Goal: Transaction & Acquisition: Purchase product/service

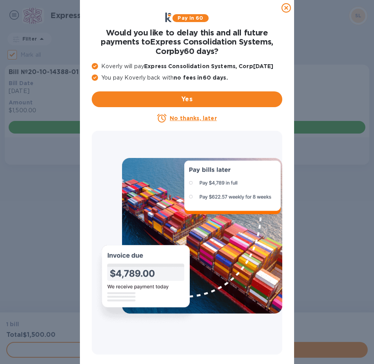
click at [288, 9] on icon at bounding box center [285, 7] width 9 height 9
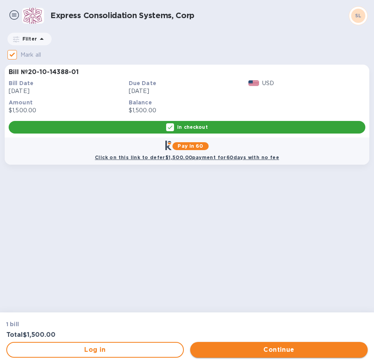
click at [265, 346] on span "Continue" at bounding box center [278, 349] width 165 height 9
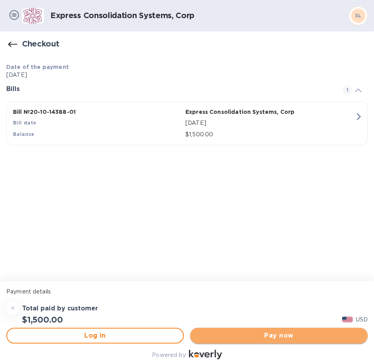
click at [276, 335] on span "Pay now" at bounding box center [278, 335] width 165 height 9
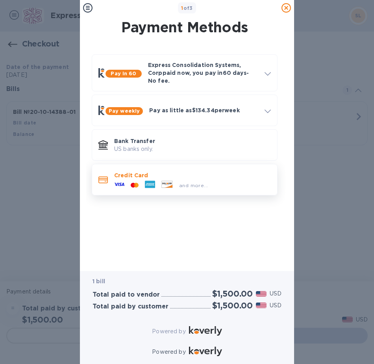
click at [209, 171] on p "Credit Card" at bounding box center [192, 175] width 157 height 8
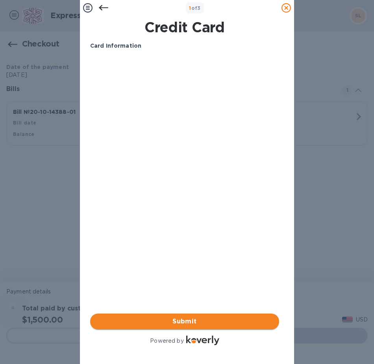
click at [104, 318] on span "Submit" at bounding box center [184, 320] width 176 height 9
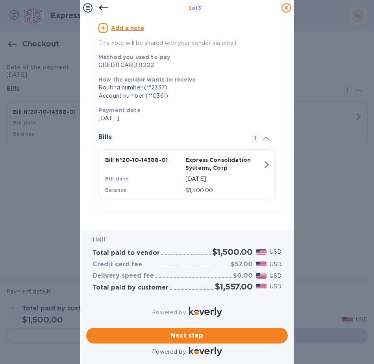
scroll to position [72, 0]
click at [175, 331] on span "Next step" at bounding box center [186, 335] width 189 height 9
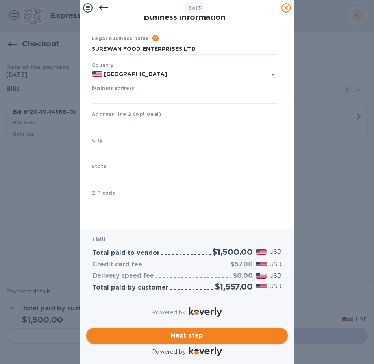
scroll to position [4, 0]
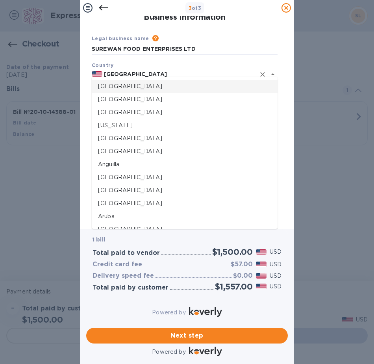
click at [137, 70] on input "[GEOGRAPHIC_DATA]" at bounding box center [178, 74] width 153 height 10
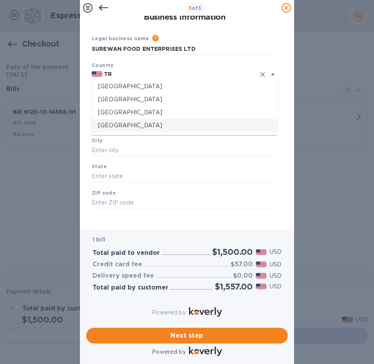
click at [149, 126] on p "[GEOGRAPHIC_DATA]" at bounding box center [184, 125] width 173 height 8
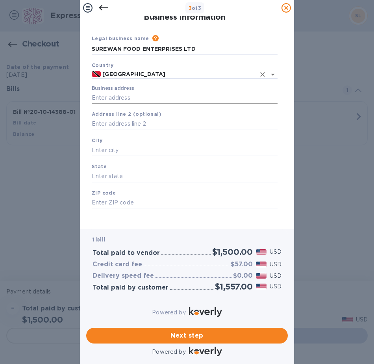
type input "[GEOGRAPHIC_DATA]"
click at [139, 92] on input "Business address" at bounding box center [185, 98] width 186 height 12
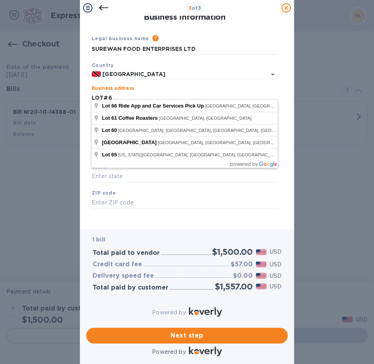
type input "LOT#6"
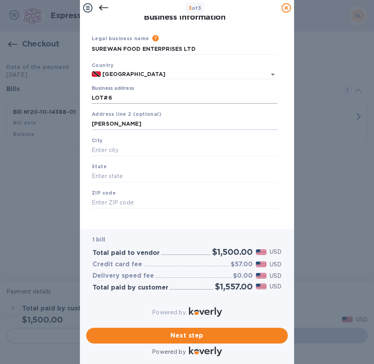
type input "[PERSON_NAME]"
type input "DEBE"
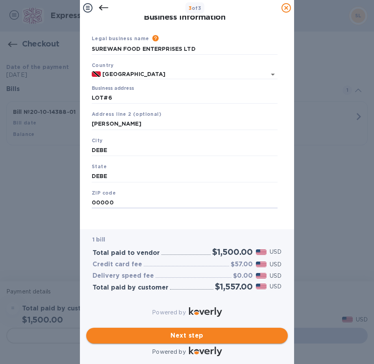
type input "00000"
click at [227, 331] on span "Next step" at bounding box center [186, 335] width 189 height 9
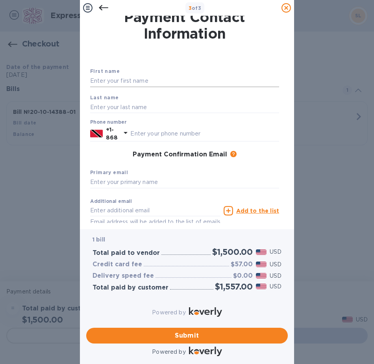
click at [179, 79] on input "text" at bounding box center [184, 81] width 189 height 12
type input "[PERSON_NAME]"
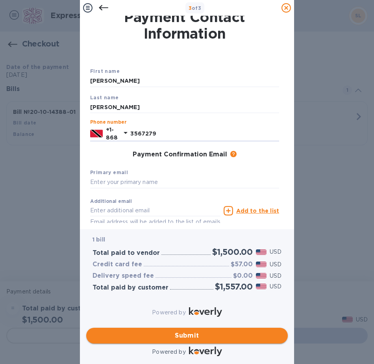
type input "3567279"
click at [191, 331] on span "Submit" at bounding box center [186, 335] width 189 height 9
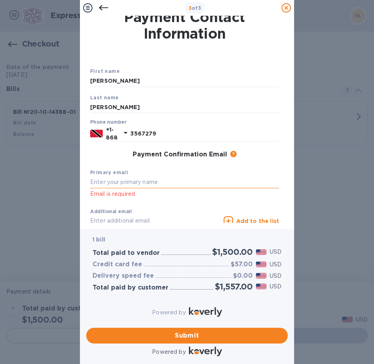
click at [151, 179] on input "text" at bounding box center [184, 182] width 189 height 12
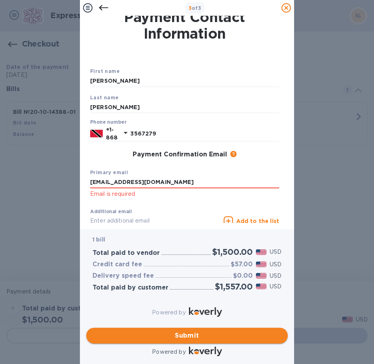
type input "[EMAIL_ADDRESS][DOMAIN_NAME]"
click at [190, 334] on button "Submit" at bounding box center [186, 335] width 201 height 16
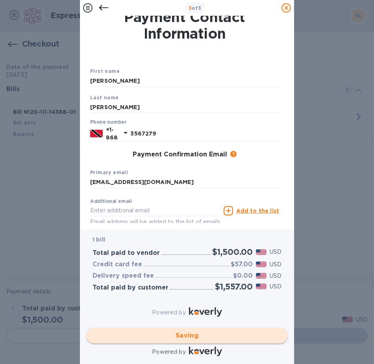
checkbox input "false"
